Goal: Entertainment & Leisure: Consume media (video, audio)

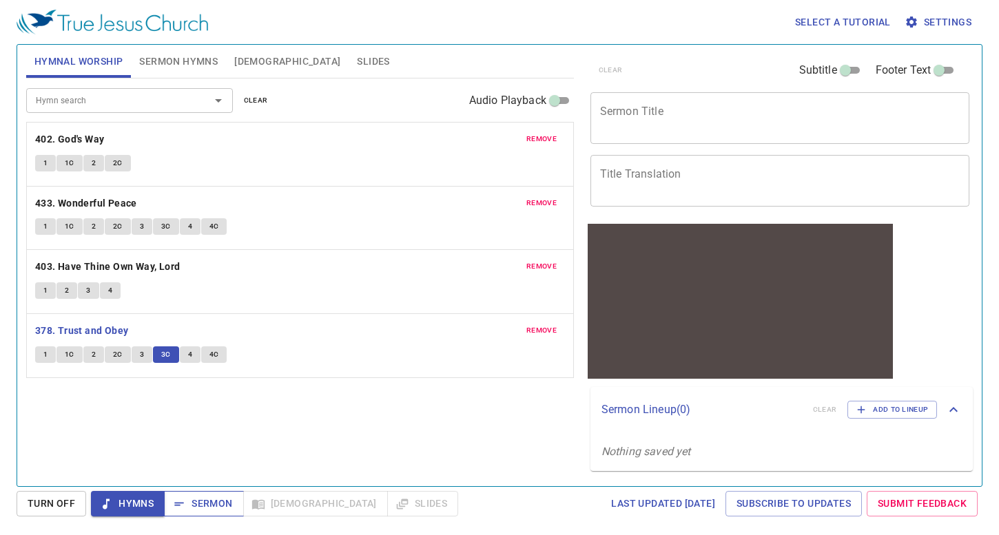
click at [0, 0] on button "Sermon" at bounding box center [0, 0] width 0 height 0
